Goal: Information Seeking & Learning: Compare options

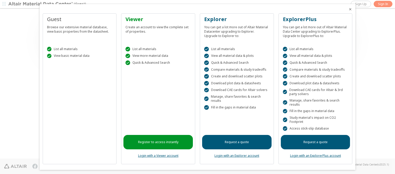
click at [348, 9] on icon "Close" at bounding box center [350, 9] width 4 height 4
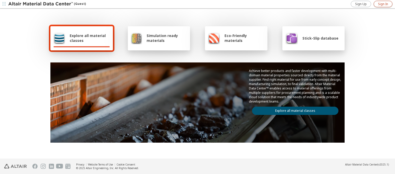
click at [383, 4] on span "Sign In" at bounding box center [383, 4] width 10 height 4
click at [88, 38] on span "Explore all material classes" at bounding box center [90, 38] width 40 height 10
click at [293, 109] on link "Explore all material classes" at bounding box center [295, 111] width 86 height 8
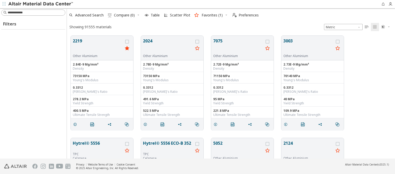
scroll to position [123, 324]
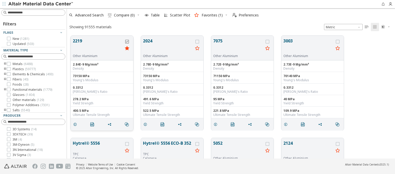
click at [127, 41] on icon "grid" at bounding box center [127, 42] width 4 height 4
click at [198, 41] on icon "grid" at bounding box center [197, 42] width 4 height 4
click at [124, 15] on span "Compare (2)" at bounding box center [124, 15] width 21 height 4
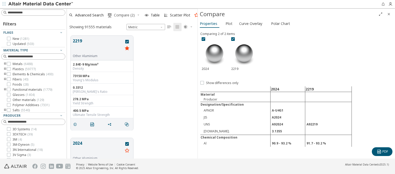
scroll to position [123, 126]
click at [250, 23] on span "Curve Overlay" at bounding box center [250, 24] width 23 height 8
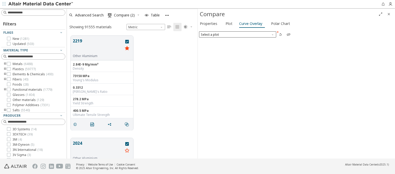
click at [237, 34] on span "Select a plot" at bounding box center [237, 34] width 77 height 6
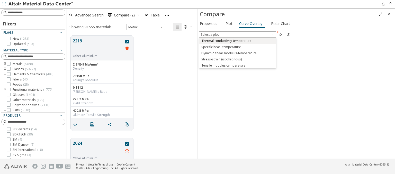
click at [237, 40] on span "Thermal conductivity-temperature" at bounding box center [226, 41] width 50 height 4
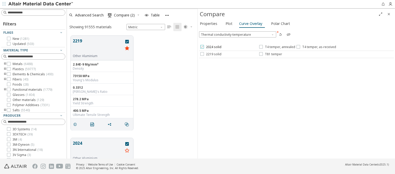
click at [210, 47] on span "2024 solid" at bounding box center [213, 47] width 15 height 4
click at [276, 47] on span "T4 temper, annealed" at bounding box center [280, 47] width 30 height 4
click at [315, 47] on span "T4 temper, as-received" at bounding box center [319, 47] width 34 height 4
click at [210, 54] on span "2219 solid" at bounding box center [213, 54] width 15 height 4
click at [270, 54] on span "T81 temper" at bounding box center [273, 54] width 17 height 4
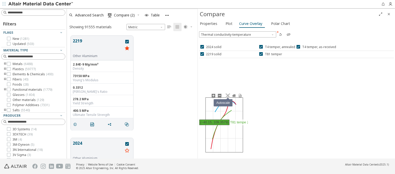
click at [227, 95] on icon at bounding box center [228, 96] width 4 height 4
